Goal: Information Seeking & Learning: Learn about a topic

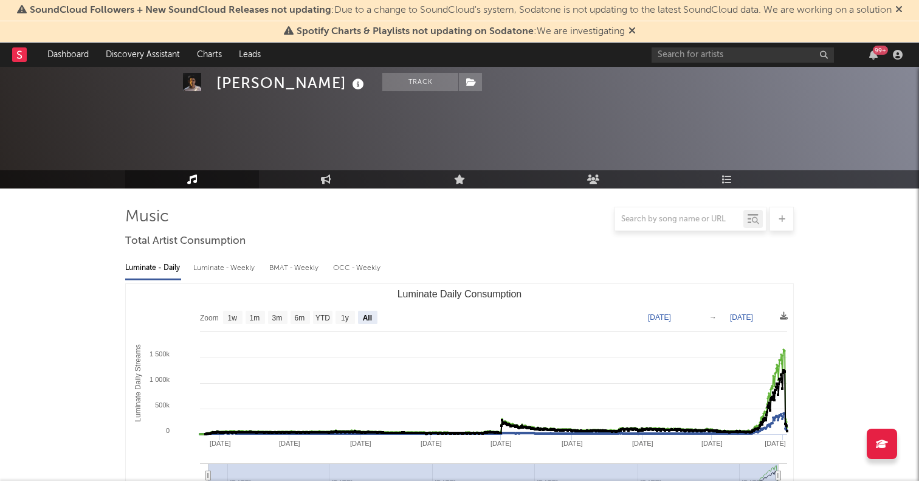
select select "All"
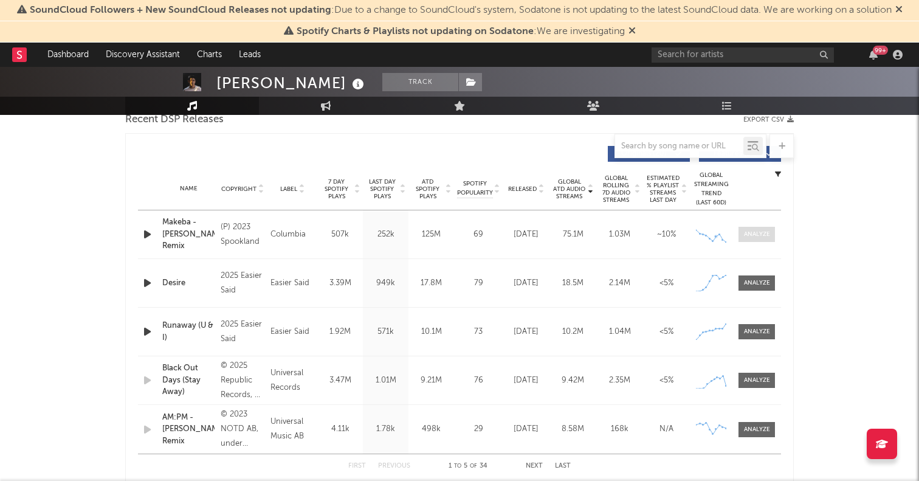
click at [770, 238] on span at bounding box center [756, 234] width 36 height 15
select select "6m"
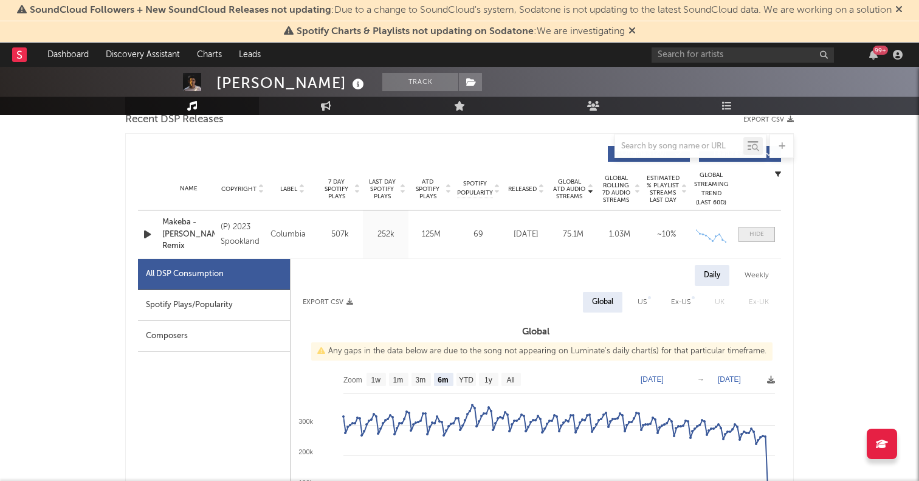
click at [763, 235] on div at bounding box center [756, 234] width 15 height 9
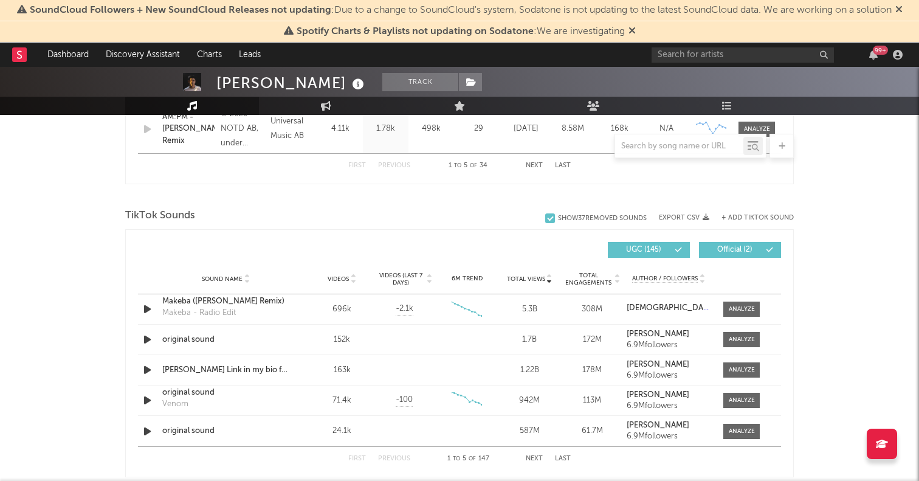
scroll to position [759, 0]
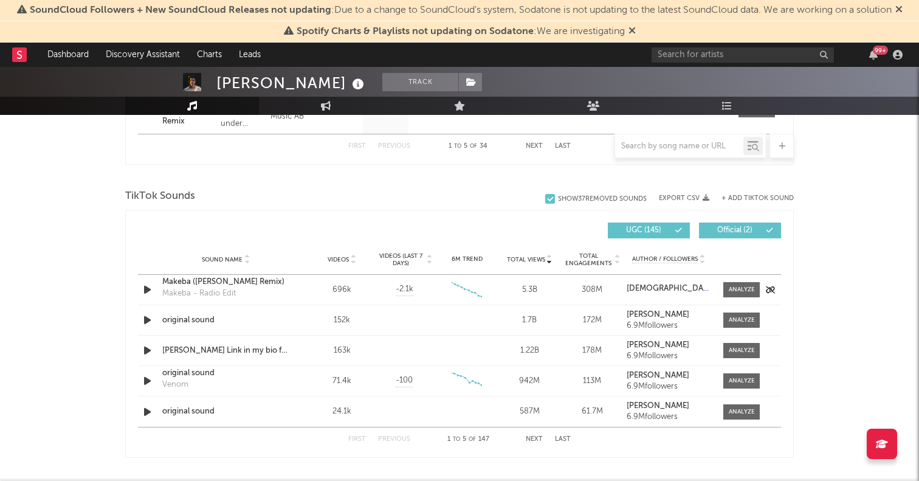
click at [241, 281] on div "Makeba ([PERSON_NAME] Remix)" at bounding box center [225, 282] width 127 height 12
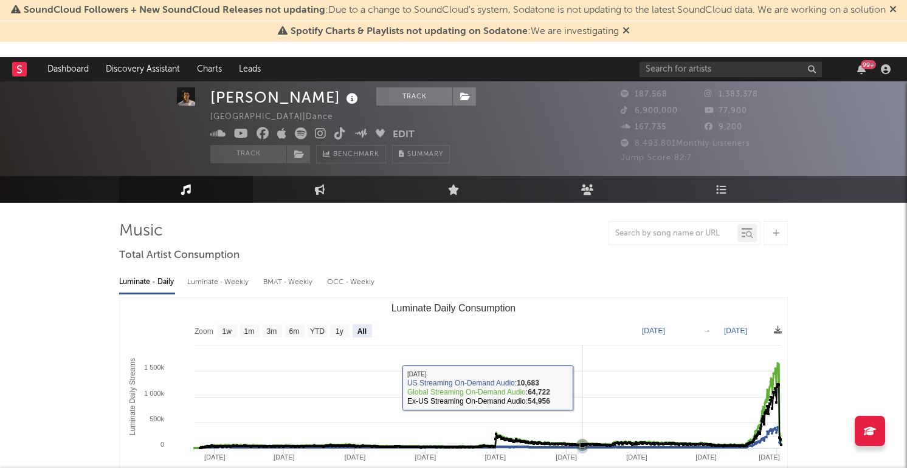
select select "All"
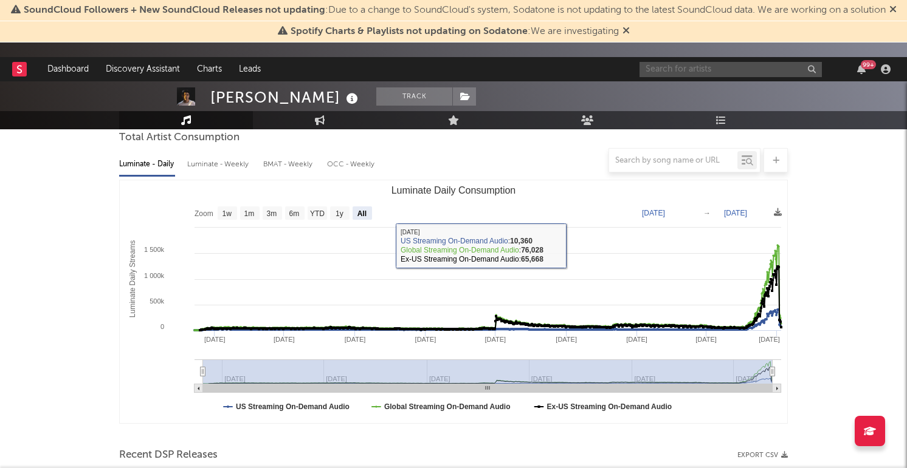
click at [679, 67] on input "text" at bounding box center [730, 69] width 182 height 15
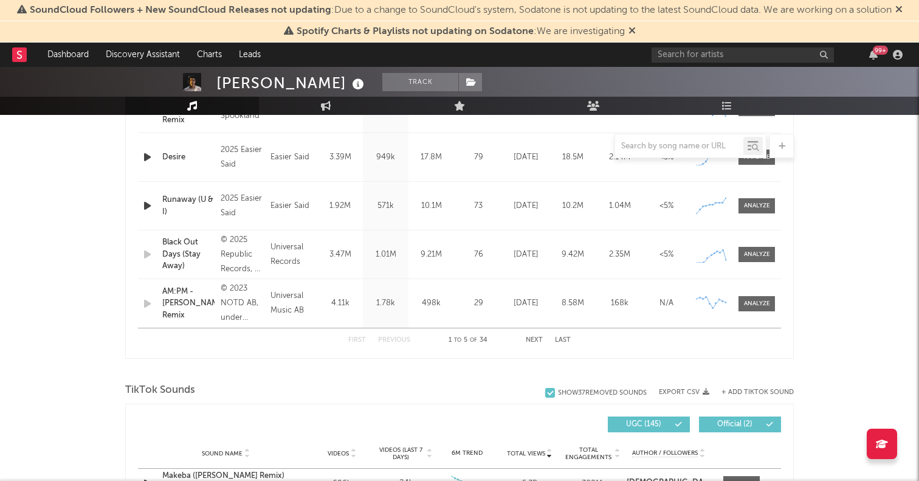
scroll to position [801, 0]
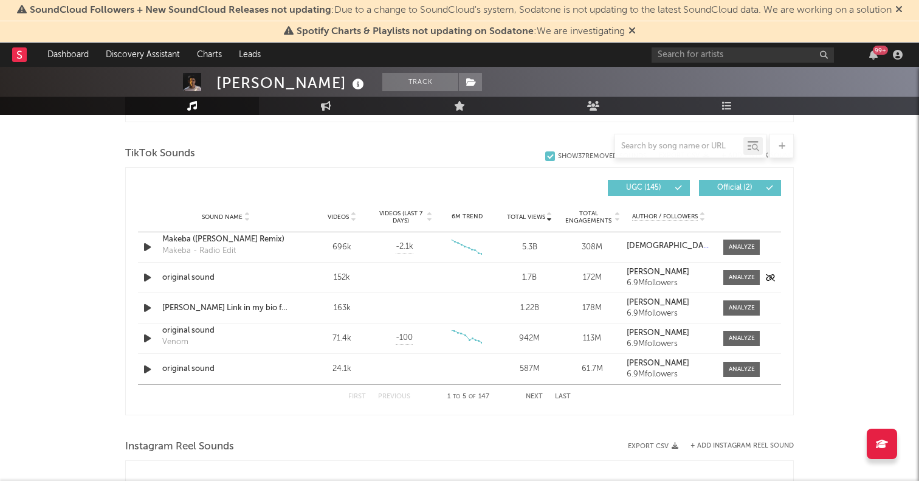
click at [148, 275] on icon "button" at bounding box center [147, 277] width 13 height 15
click at [148, 309] on icon "button" at bounding box center [147, 307] width 13 height 15
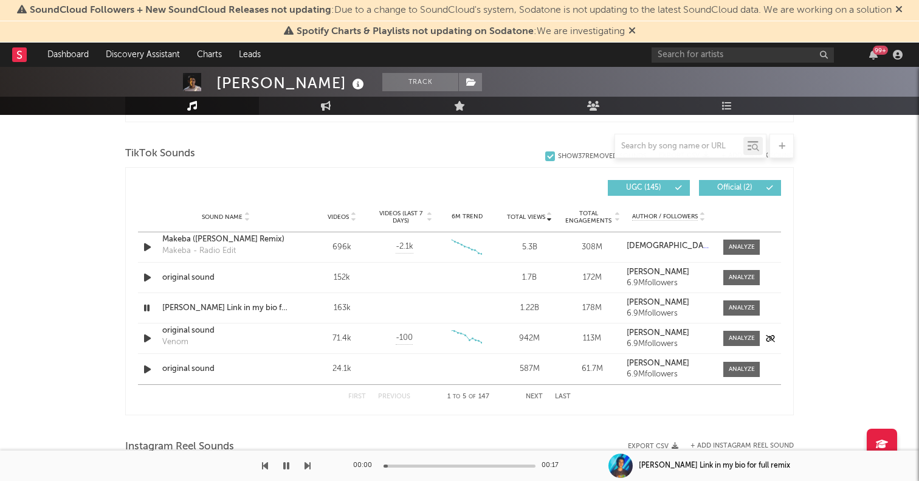
click at [148, 334] on icon "button" at bounding box center [147, 338] width 13 height 15
click at [145, 369] on icon "button" at bounding box center [147, 369] width 13 height 15
click at [532, 390] on div "First Previous 1 to 5 of 147 Next Last" at bounding box center [459, 397] width 222 height 24
click at [532, 397] on button "Next" at bounding box center [534, 396] width 17 height 7
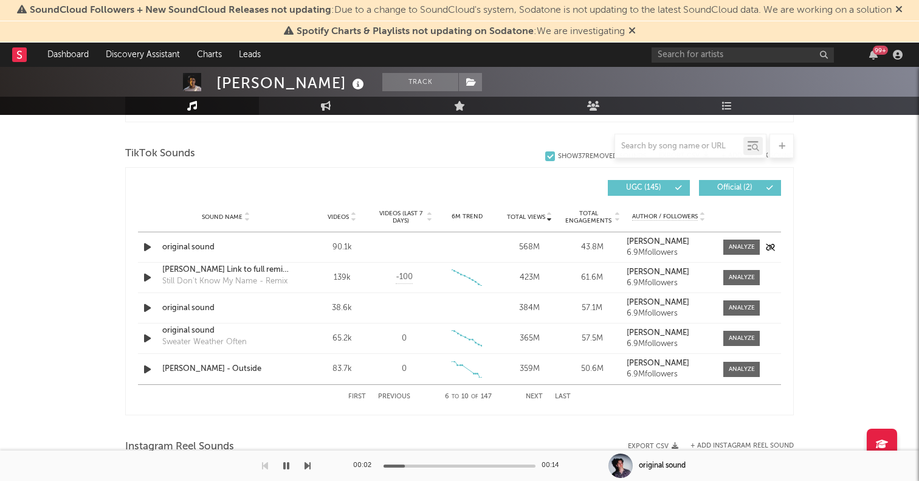
click at [149, 242] on icon "button" at bounding box center [147, 246] width 13 height 15
click at [148, 281] on icon "button" at bounding box center [147, 277] width 13 height 15
click at [150, 309] on icon "button" at bounding box center [147, 307] width 13 height 15
click at [151, 338] on icon "button" at bounding box center [147, 338] width 13 height 15
click at [149, 368] on icon "button" at bounding box center [147, 369] width 13 height 15
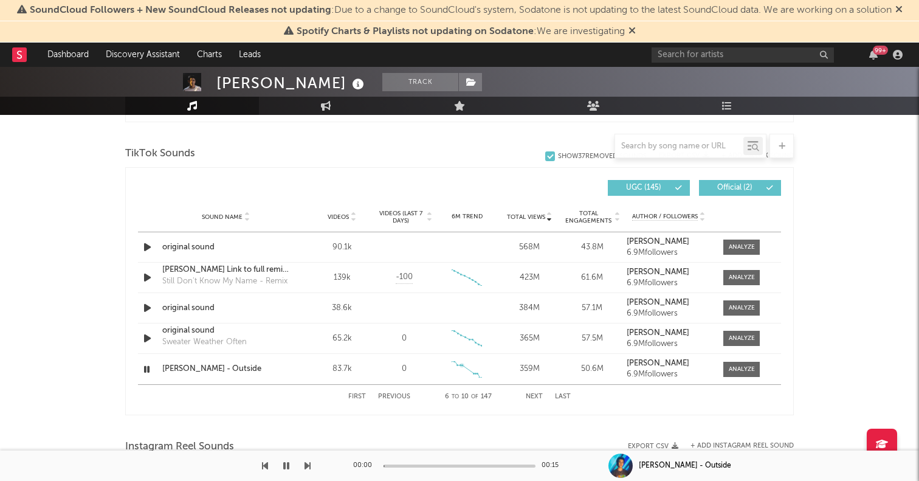
click at [534, 391] on div "First Previous 6 to 10 of 147 Next Last" at bounding box center [459, 397] width 222 height 24
click at [535, 397] on button "Next" at bounding box center [534, 396] width 17 height 7
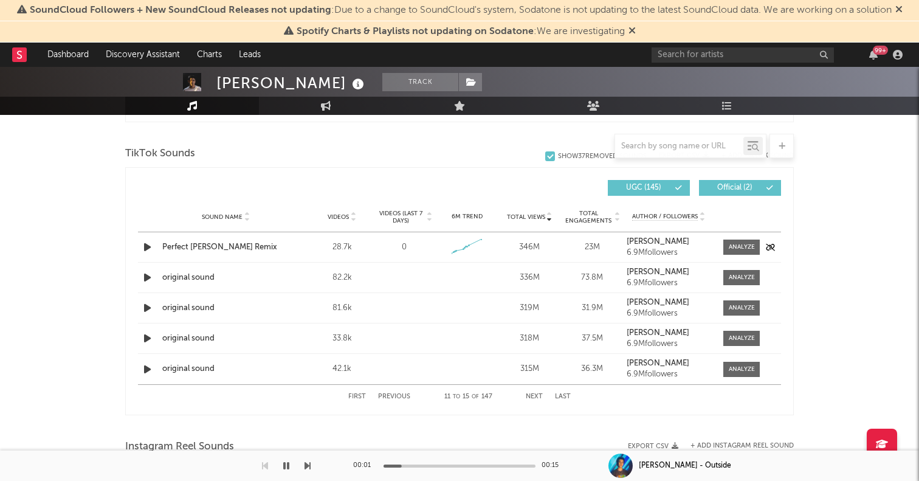
click at [143, 245] on icon "button" at bounding box center [147, 246] width 13 height 15
click at [146, 276] on icon "button" at bounding box center [147, 277] width 13 height 15
click at [148, 298] on div "Sound Name original sound Videos 81.6k Videos (last 7 days) Weekly Growth % 6M …" at bounding box center [459, 308] width 643 height 30
click at [148, 311] on icon "button" at bounding box center [147, 307] width 13 height 15
click at [147, 341] on icon "button" at bounding box center [147, 338] width 13 height 15
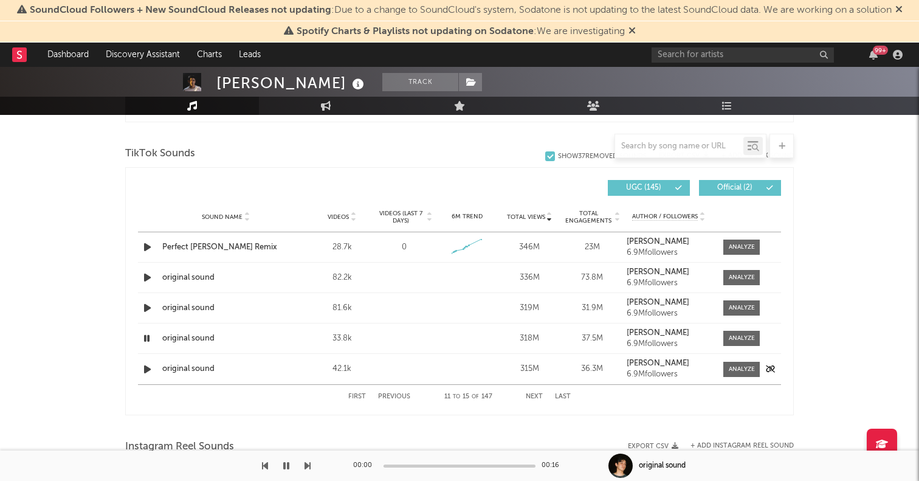
click at [147, 367] on icon "button" at bounding box center [147, 369] width 13 height 15
click at [864, 227] on div "[PERSON_NAME] Track [GEOGRAPHIC_DATA] | Dance Edit Track Benchmark Summary 187,…" at bounding box center [459, 183] width 919 height 1836
click at [530, 396] on button "Next" at bounding box center [534, 396] width 17 height 7
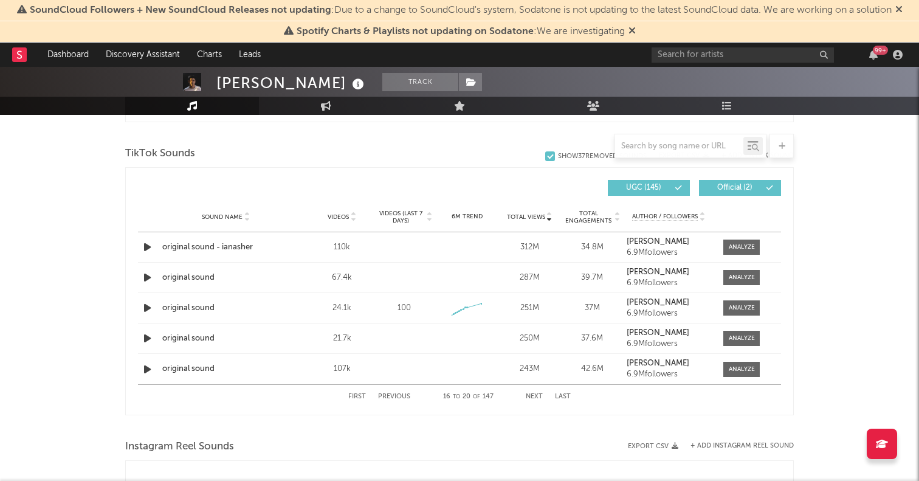
click at [530, 396] on button "Next" at bounding box center [534, 396] width 17 height 7
click at [399, 215] on span "Videos (last 7 days)" at bounding box center [400, 217] width 49 height 15
click at [149, 277] on icon "button" at bounding box center [147, 277] width 13 height 15
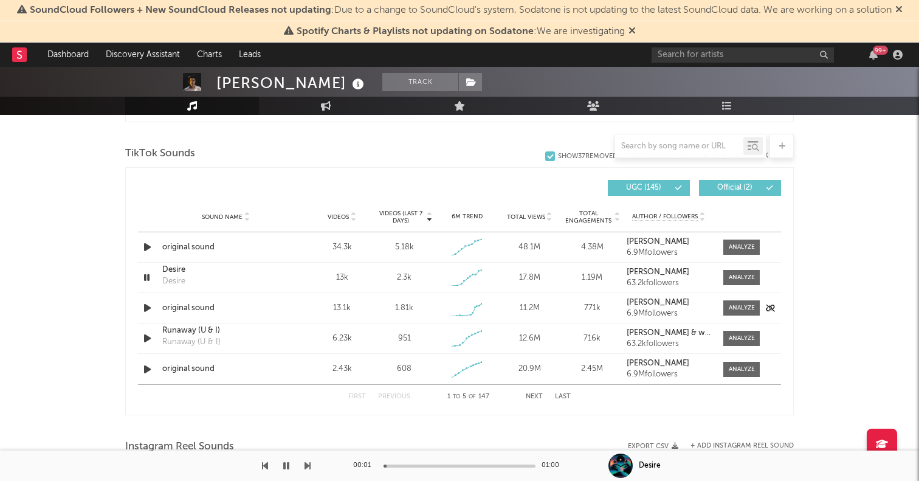
click at [144, 308] on icon "button" at bounding box center [147, 307] width 13 height 15
click at [151, 371] on icon "button" at bounding box center [147, 369] width 13 height 15
click at [146, 249] on icon "button" at bounding box center [147, 246] width 13 height 15
click at [146, 277] on icon "button" at bounding box center [147, 277] width 13 height 15
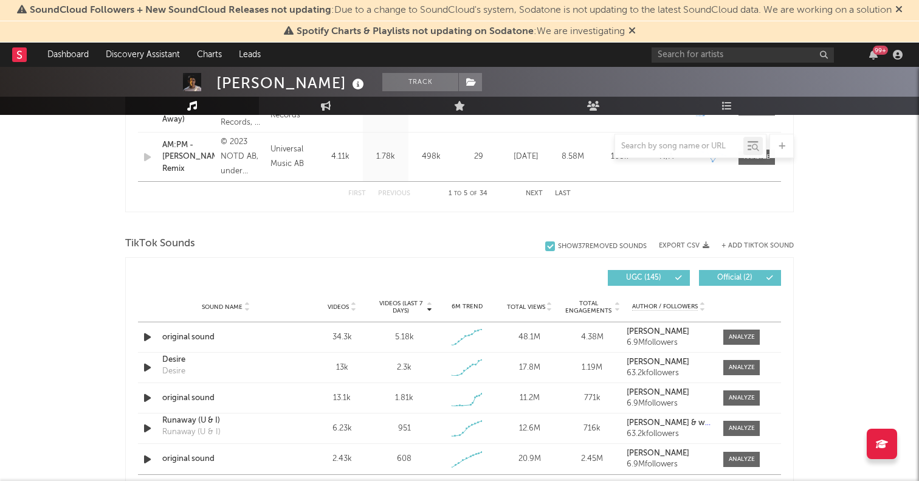
scroll to position [811, 0]
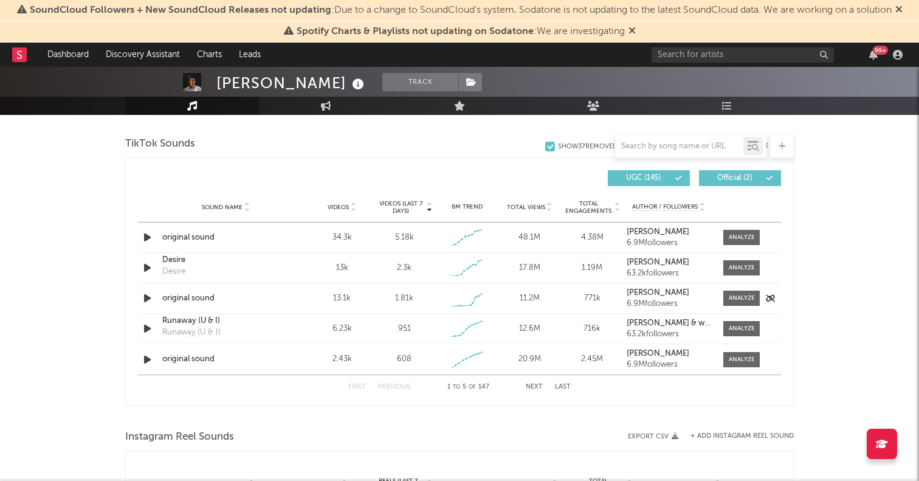
click at [145, 293] on icon "button" at bounding box center [147, 297] width 13 height 15
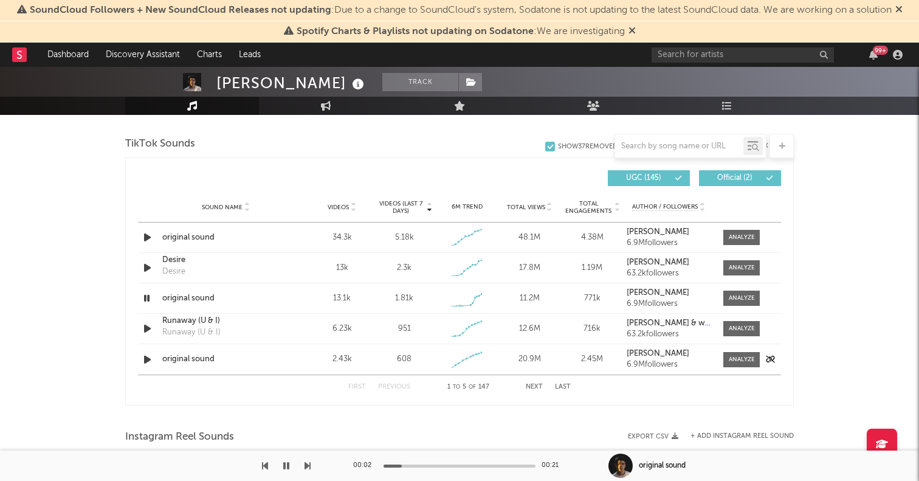
click at [149, 357] on icon "button" at bounding box center [147, 359] width 13 height 15
click at [149, 357] on icon "button" at bounding box center [147, 359] width 12 height 15
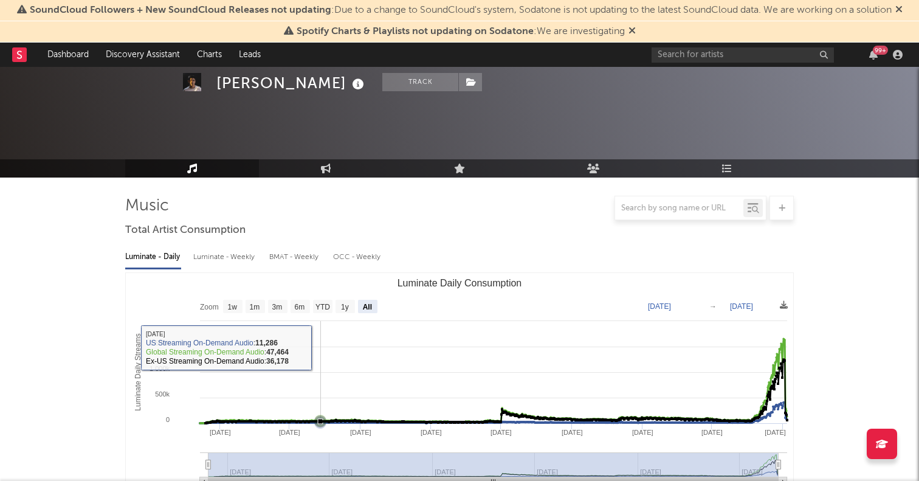
scroll to position [353, 0]
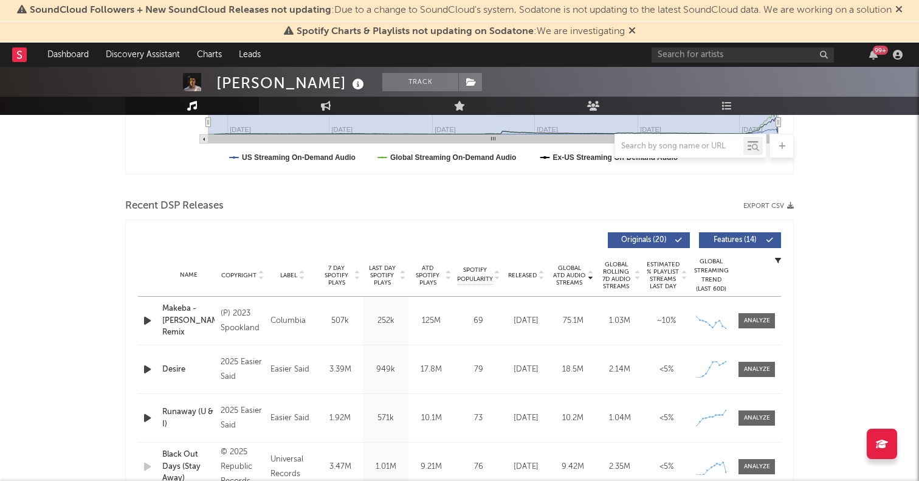
click at [533, 273] on span "Released" at bounding box center [522, 275] width 29 height 7
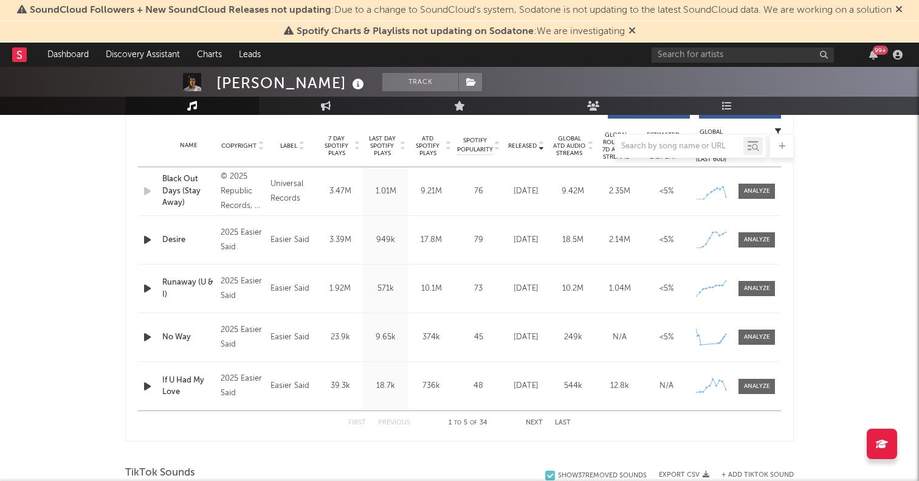
scroll to position [528, 0]
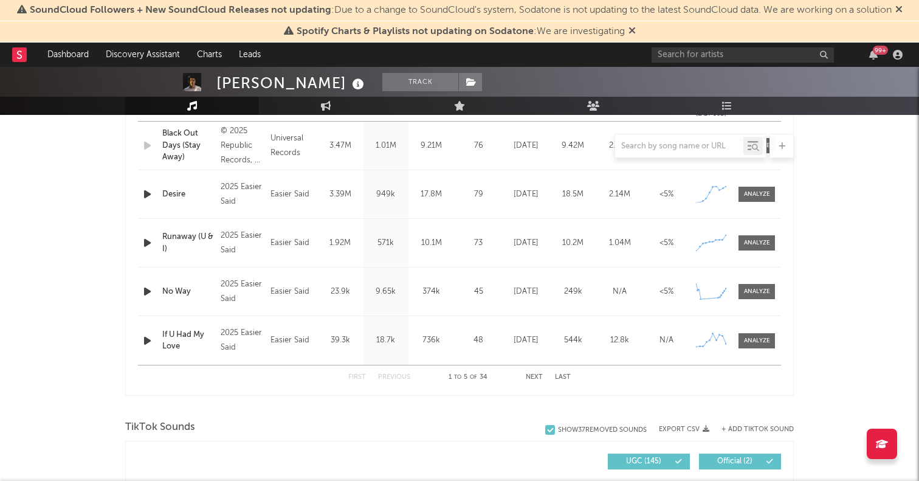
click at [147, 290] on icon "button" at bounding box center [147, 291] width 13 height 15
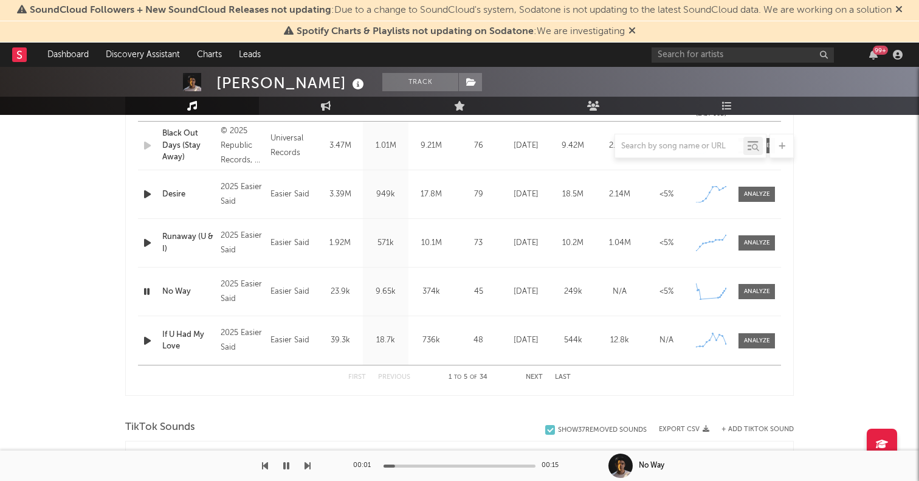
click at [145, 245] on icon "button" at bounding box center [147, 242] width 13 height 15
click at [146, 245] on icon "button" at bounding box center [147, 242] width 12 height 15
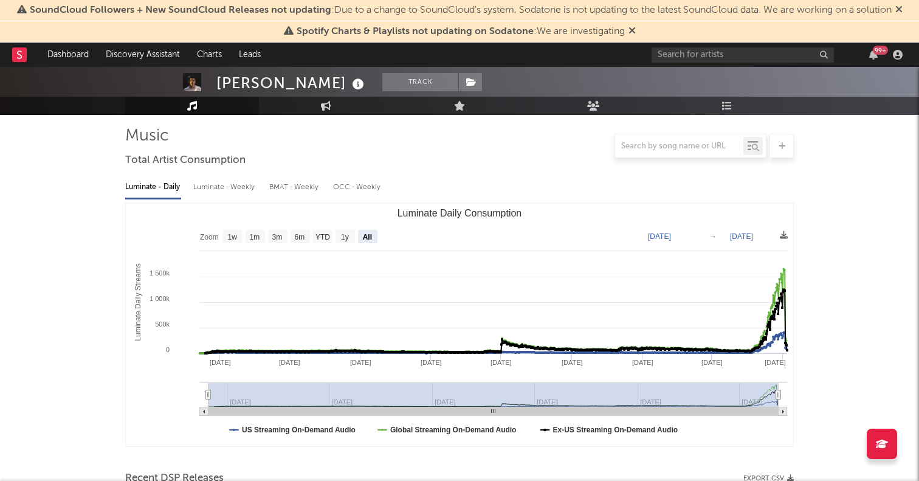
scroll to position [10, 0]
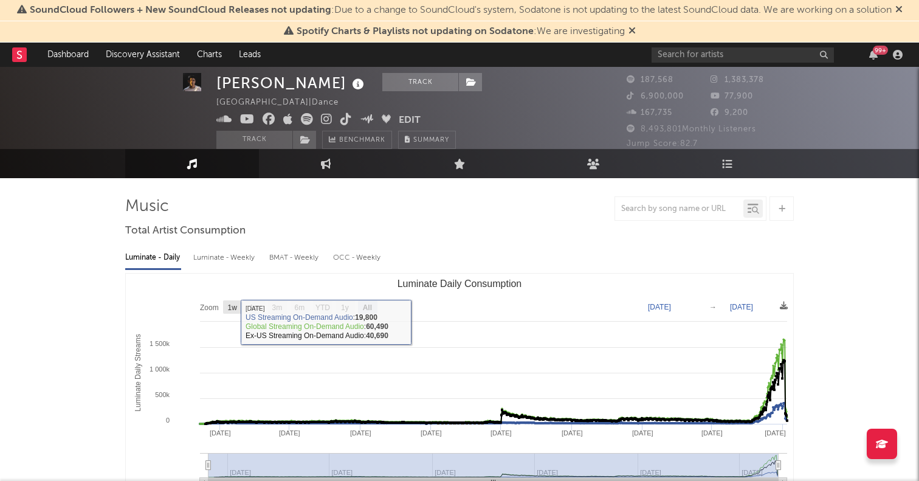
click at [230, 309] on text "1w" at bounding box center [233, 307] width 10 height 9
select select "1w"
type input "[DATE]"
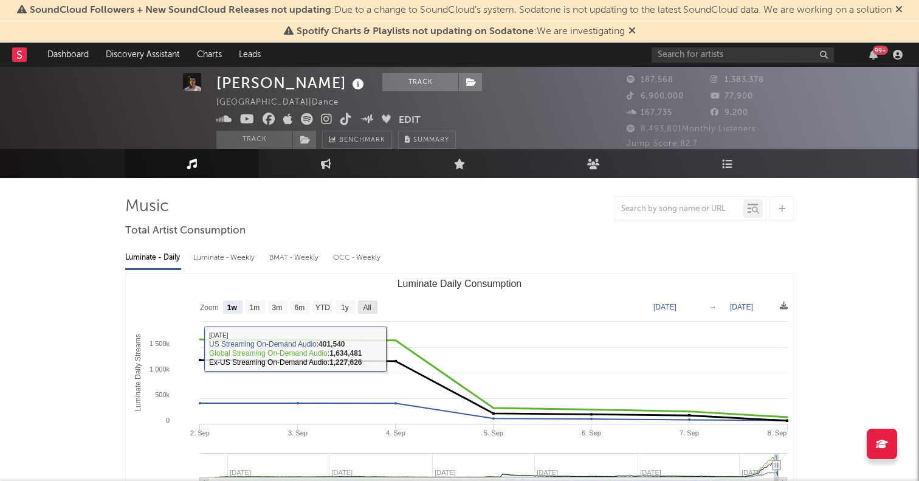
click at [365, 310] on text "All" at bounding box center [367, 307] width 8 height 9
select select "All"
type input "[DATE]"
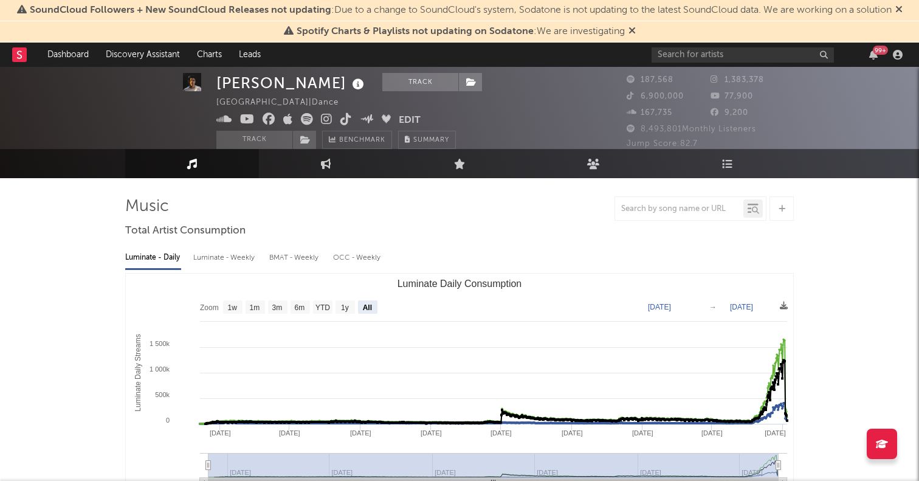
click at [346, 116] on icon at bounding box center [346, 119] width 12 height 12
click at [330, 116] on icon at bounding box center [327, 119] width 12 height 12
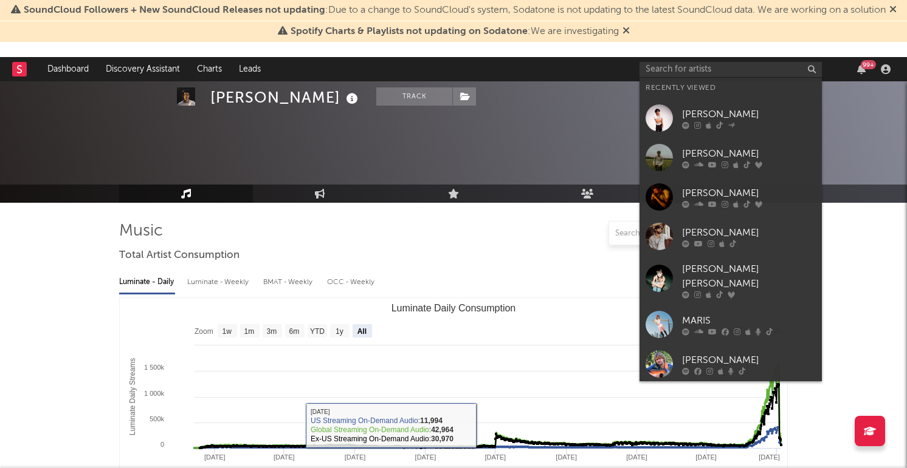
select select "All"
